Goal: Download file/media

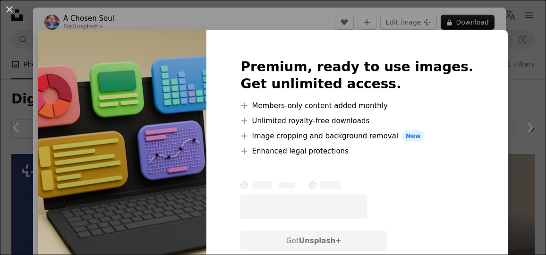
scroll to position [442, 0]
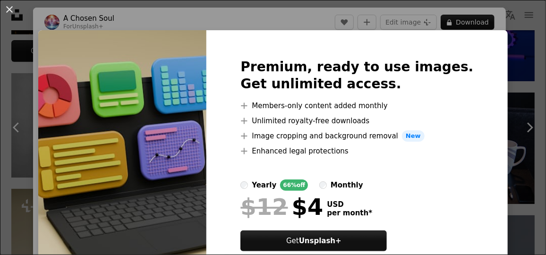
click at [186, 67] on img at bounding box center [122, 166] width 168 height 272
click at [185, 69] on img at bounding box center [122, 166] width 168 height 272
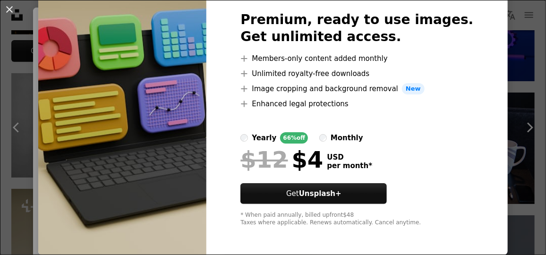
scroll to position [0, 0]
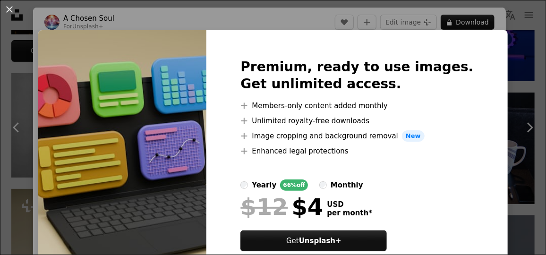
click at [204, 79] on img at bounding box center [122, 166] width 168 height 272
click at [6, 7] on button "An X shape" at bounding box center [9, 9] width 11 height 11
